Goal: Transaction & Acquisition: Purchase product/service

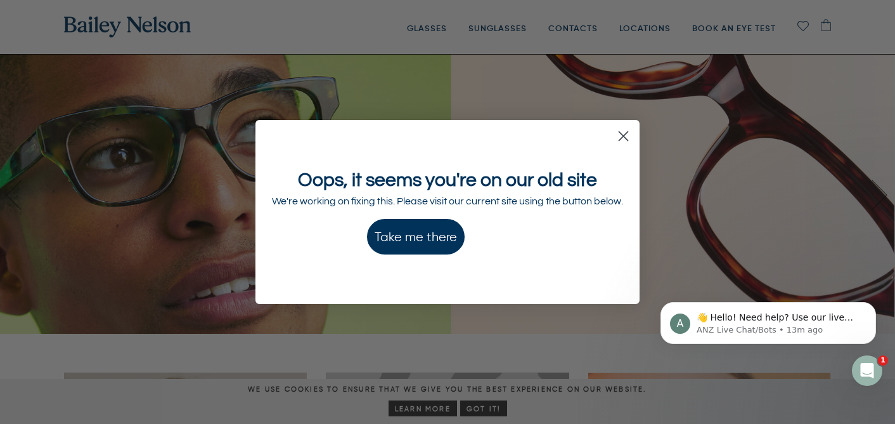
click at [402, 229] on button "Take me there" at bounding box center [416, 237] width 98 height 36
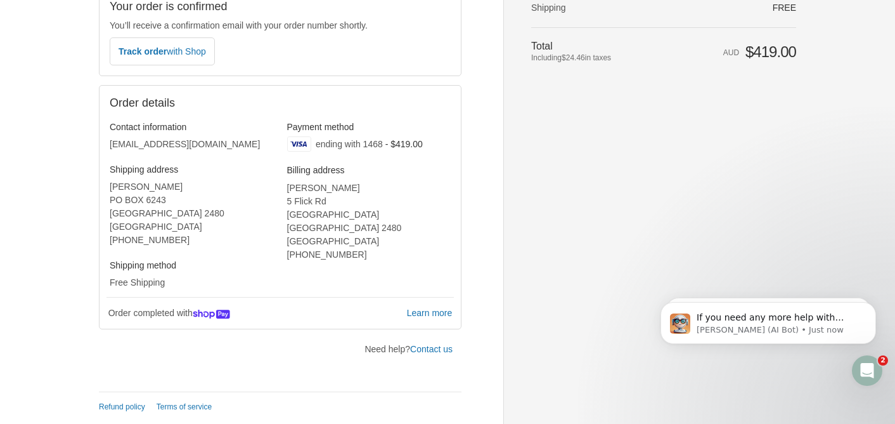
scroll to position [313, 0]
click at [436, 349] on link "Contact us" at bounding box center [431, 347] width 42 height 10
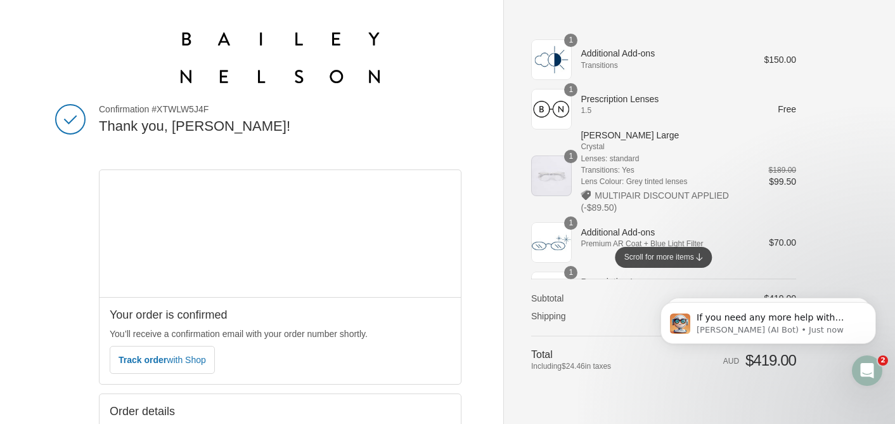
scroll to position [0, 0]
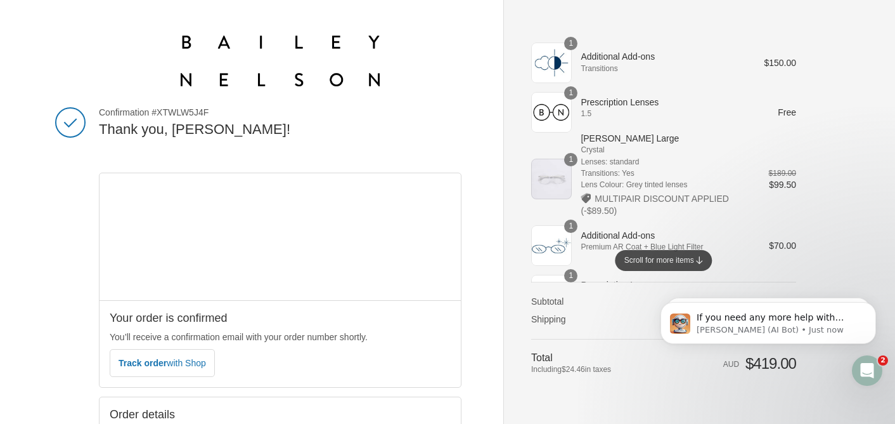
click at [706, 259] on div "Scroll for more items" at bounding box center [663, 260] width 97 height 21
click at [694, 261] on div "Scroll for more items" at bounding box center [663, 260] width 97 height 21
click at [700, 261] on icon at bounding box center [700, 260] width 8 height 8
click at [873, 370] on icon "Open Intercom Messenger" at bounding box center [867, 370] width 21 height 21
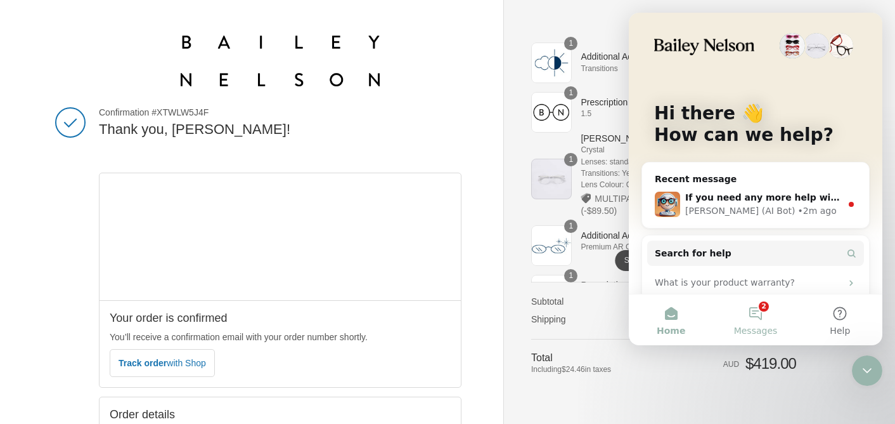
click at [764, 317] on button "2 Messages" at bounding box center [755, 319] width 84 height 51
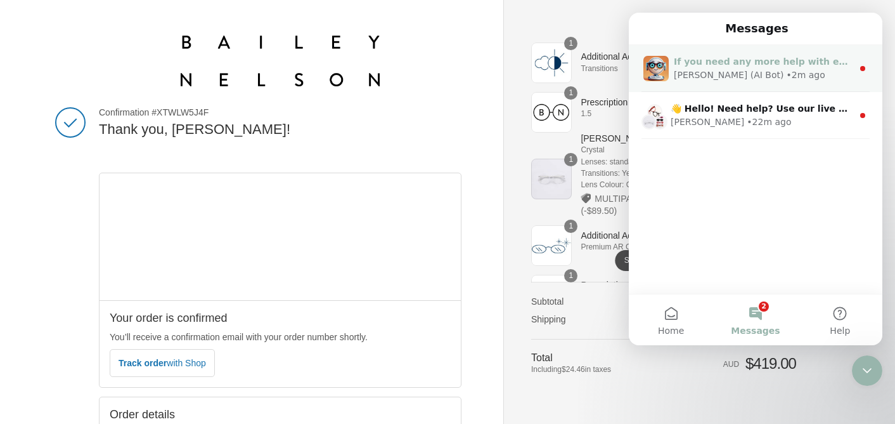
click at [824, 82] on div "If you need any more help with entering your pupillary distance or anything els…" at bounding box center [756, 68] width 254 height 47
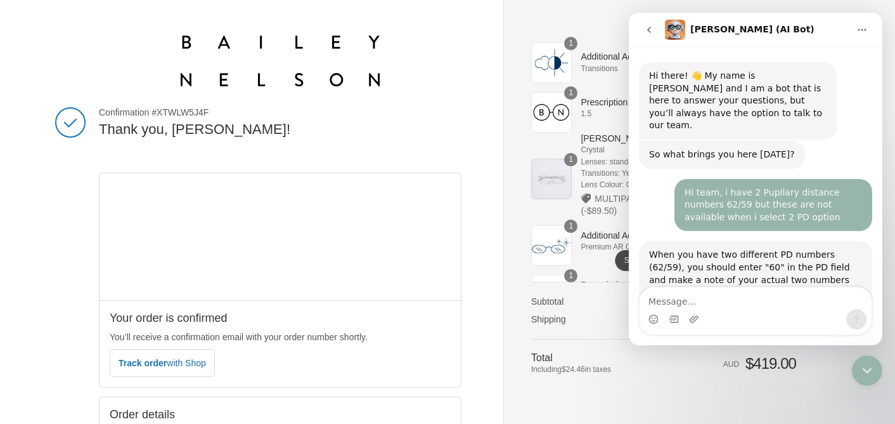
scroll to position [15, 0]
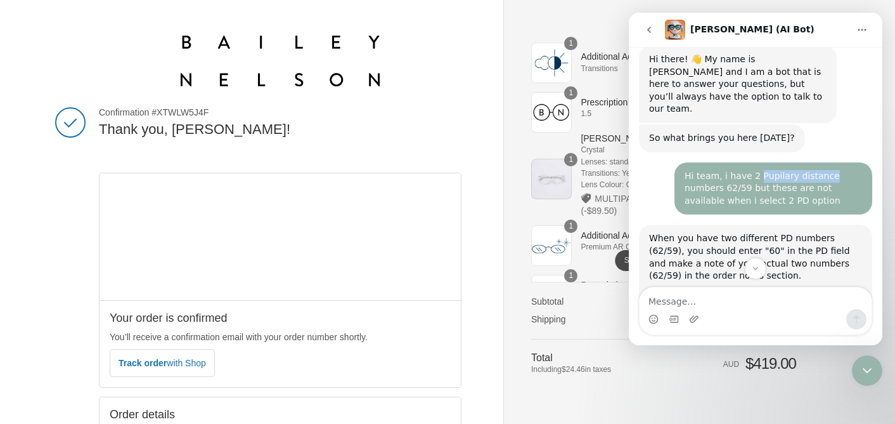
drag, startPoint x: 756, startPoint y: 166, endPoint x: 827, endPoint y: 167, distance: 71.7
click at [827, 170] on div "Hi team, i have 2 Pupilary distance numbers 62/59 but these are not available w…" at bounding box center [774, 188] width 178 height 37
copy div "Pupilary distance"
click at [257, 75] on img at bounding box center [281, 61] width 200 height 51
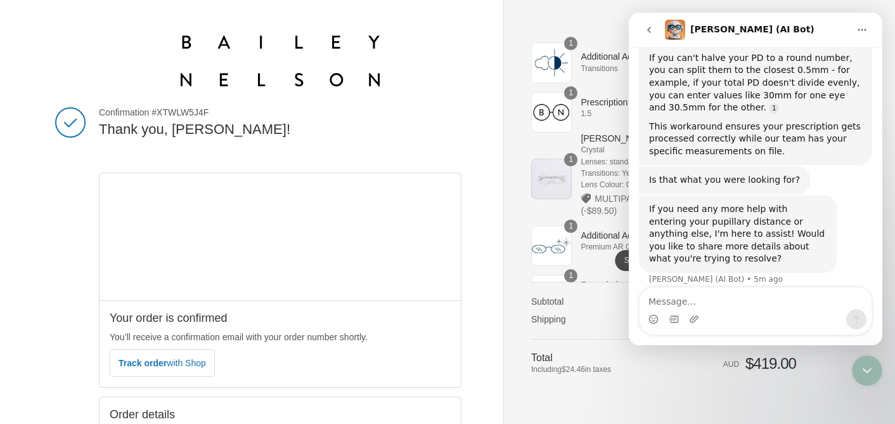
scroll to position [252, 0]
click at [658, 27] on button "go back" at bounding box center [649, 30] width 24 height 24
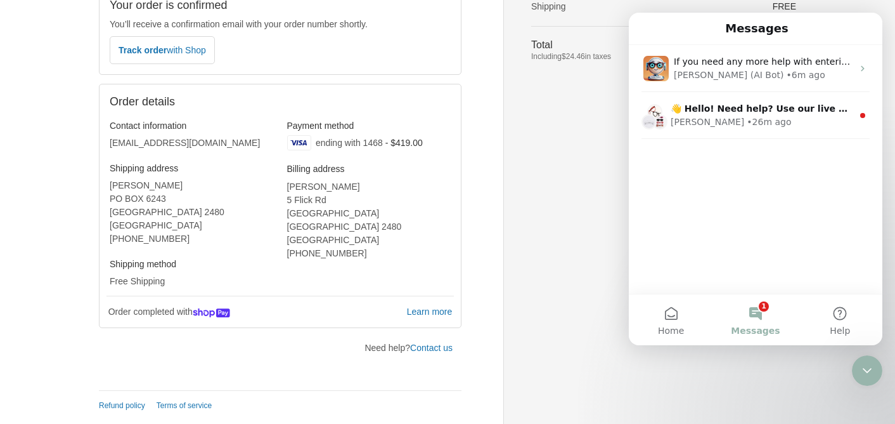
scroll to position [0, 0]
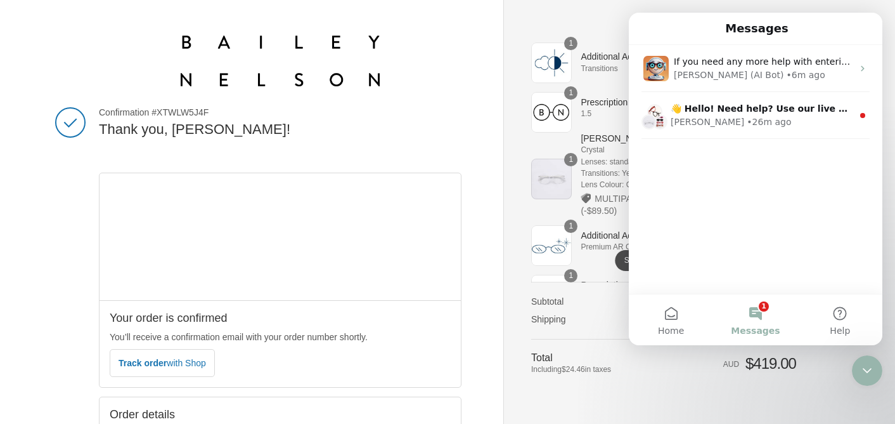
click at [274, 40] on img at bounding box center [281, 61] width 200 height 51
click at [861, 366] on icon "Close Intercom Messenger" at bounding box center [867, 370] width 15 height 15
